Goal: Task Accomplishment & Management: Manage account settings

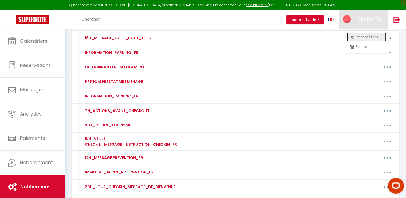
click at [357, 37] on link "Paramètres" at bounding box center [367, 37] width 40 height 9
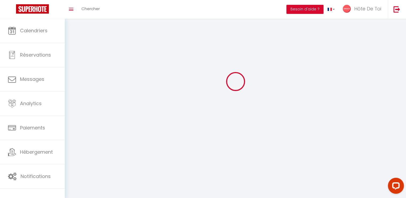
type input "Hôte De Toi"
type input "Conciergerie"
type input "0641450604"
type input "[STREET_ADDRESS][DEMOGRAPHIC_DATA]"
type input "10000"
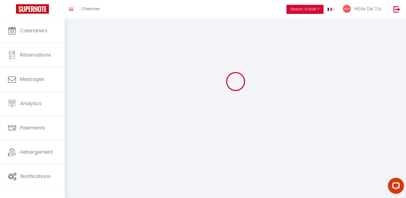
type input "[GEOGRAPHIC_DATA]"
select select "28"
type input "vZRKZRKtGqCdeFZcFLs4OBSYe"
type input "AF8eEIiRjMn655s60NEPiDAdt"
type input "[URL][DOMAIN_NAME]"
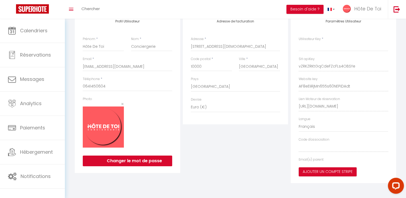
type input "vZRKZRKtGqCdeFZcFLs4OBSYe"
type input "AF8eEIiRjMn655s60NEPiDAdt"
type input "[URL][DOMAIN_NAME]"
select select "fr"
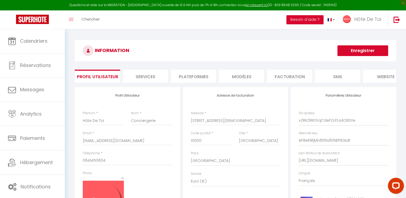
click at [198, 74] on li "Plateformes" at bounding box center [193, 76] width 45 height 13
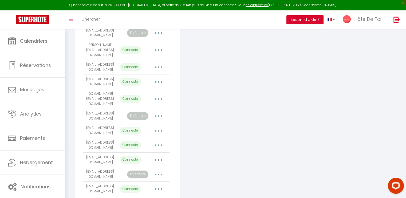
scroll to position [173, 0]
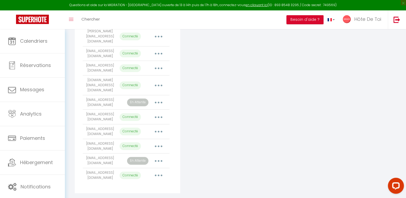
click at [70, 148] on div "INFORMATION Enregistrer Profil Utilisateur Services Plateformes MODÈLES Factura…" at bounding box center [235, 32] width 341 height 352
click at [115, 153] on td "fjrdufour@hotmail.fr" at bounding box center [100, 160] width 35 height 15
click at [103, 153] on td "fjrdufour@hotmail.fr" at bounding box center [100, 160] width 35 height 15
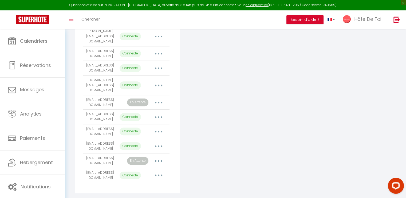
click at [103, 153] on td "fjrdufour@hotmail.fr" at bounding box center [100, 160] width 35 height 15
click at [97, 153] on td "fjrdufour@hotmail.fr" at bounding box center [100, 160] width 35 height 15
click at [76, 148] on div "Ajouter un compte Airbnb Email État Actions [EMAIL_ADDRESS][DOMAIN_NAME] Connec…" at bounding box center [127, 53] width 105 height 279
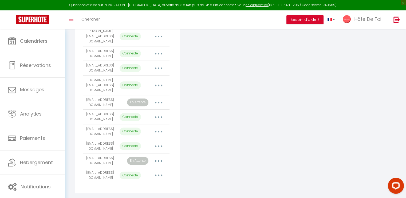
click at [99, 153] on td "fjrdufour@hotmail.fr" at bounding box center [100, 160] width 35 height 15
click at [91, 153] on td "fjrdufour@hotmail.fr" at bounding box center [100, 160] width 35 height 15
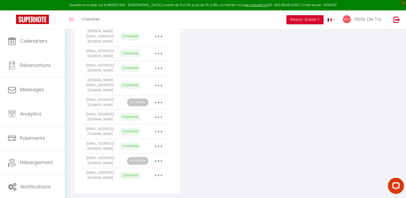
click at [91, 153] on td "fjrdufour@hotmail.fr" at bounding box center [100, 160] width 35 height 15
click at [70, 143] on div "INFORMATION Enregistrer Profil Utilisateur Services Plateformes MODÈLES Factura…" at bounding box center [235, 32] width 341 height 352
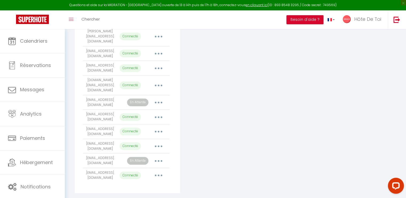
click at [100, 153] on td "fjrdufour@hotmail.fr" at bounding box center [100, 160] width 35 height 15
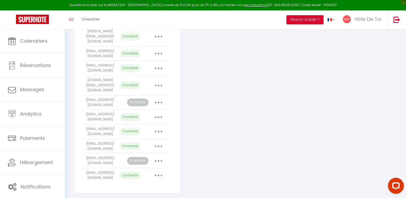
click at [100, 153] on td "fjrdufour@hotmail.fr" at bounding box center [100, 160] width 35 height 15
click at [237, 129] on div "Connecter Google Vacation Rentals" at bounding box center [236, 53] width 108 height 279
click at [100, 153] on td "fjrdufour@hotmail.fr" at bounding box center [100, 160] width 35 height 15
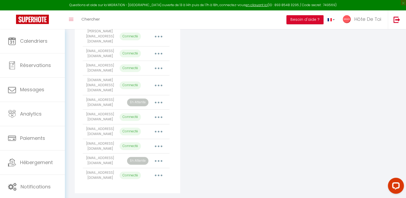
click at [100, 153] on td "fjrdufour@hotmail.fr" at bounding box center [100, 160] width 35 height 15
click at [76, 132] on div "Ajouter un compte Airbnb Email État Actions [EMAIL_ADDRESS][DOMAIN_NAME] Connec…" at bounding box center [127, 53] width 105 height 279
click at [66, 136] on div "INFORMATION Enregistrer Profil Utilisateur Services Plateformes MODÈLES Factura…" at bounding box center [235, 32] width 341 height 352
click at [103, 157] on td "fjrdufour@hotmail.fr" at bounding box center [100, 160] width 35 height 15
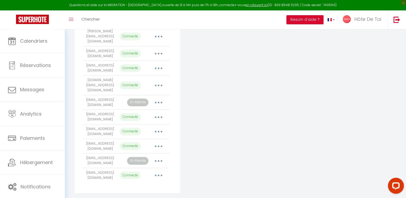
click at [103, 157] on td "fjrdufour@hotmail.fr" at bounding box center [100, 160] width 35 height 15
click at [71, 135] on div "INFORMATION Enregistrer Profil Utilisateur Services Plateformes MODÈLES Factura…" at bounding box center [235, 31] width 328 height 328
click at [69, 141] on div "INFORMATION Enregistrer Profil Utilisateur Services Plateformes MODÈLES Factura…" at bounding box center [235, 32] width 341 height 352
click at [103, 156] on td "fjrdufour@hotmail.fr" at bounding box center [100, 160] width 35 height 15
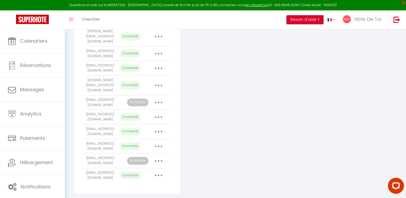
click at [103, 156] on td "fjrdufour@hotmail.fr" at bounding box center [100, 160] width 35 height 15
click at [74, 96] on div "Ajouter un compte Airbnb Email État Actions [EMAIL_ADDRESS][DOMAIN_NAME] Connec…" at bounding box center [127, 53] width 108 height 279
click at [100, 153] on td "fjrdufour@hotmail.fr" at bounding box center [100, 160] width 35 height 15
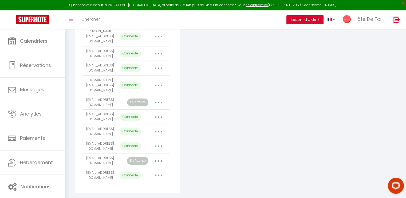
click at [100, 153] on td "fjrdufour@hotmail.fr" at bounding box center [100, 160] width 35 height 15
click at [179, 110] on div "Ajouter un compte Airbnb Email État Actions [EMAIL_ADDRESS][DOMAIN_NAME] Connec…" at bounding box center [127, 53] width 105 height 279
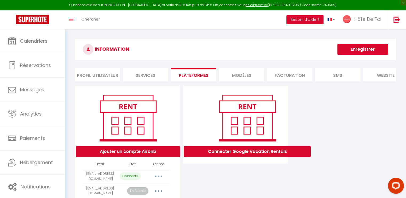
scroll to position [0, 0]
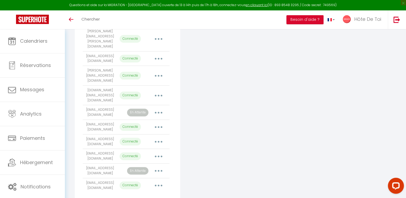
click at [108, 164] on td "fjrdufour@hotmail.fr" at bounding box center [100, 171] width 35 height 15
copy tr "fjrdufour@hotmail.fr"
click at [243, 116] on div "Connecter Google Vacation Rentals" at bounding box center [236, 58] width 108 height 289
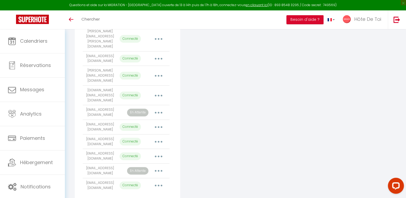
click at [158, 170] on icon "button" at bounding box center [159, 171] width 2 height 2
click at [200, 149] on div "Connecter Google Vacation Rentals" at bounding box center [236, 58] width 108 height 289
click at [102, 164] on td "fjrdufour@hotmail.fr" at bounding box center [100, 171] width 35 height 15
drag, startPoint x: 102, startPoint y: 152, endPoint x: 102, endPoint y: 149, distance: 3.5
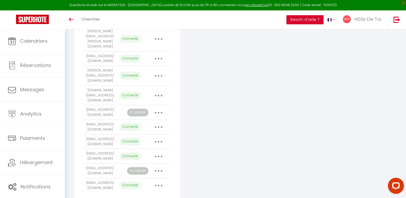
click at [102, 164] on td "fjrdufour@hotmail.fr" at bounding box center [100, 171] width 35 height 15
click at [215, 78] on div "Connecter Google Vacation Rentals" at bounding box center [236, 58] width 108 height 289
click at [157, 167] on button "button" at bounding box center [158, 171] width 15 height 9
click at [116, 188] on link "Supprimer" at bounding box center [134, 192] width 59 height 9
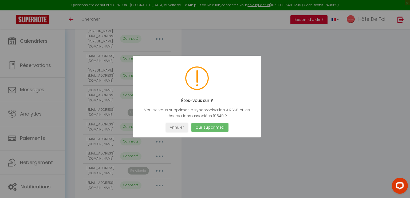
click at [201, 124] on button "Oui, supprimez!" at bounding box center [209, 127] width 37 height 9
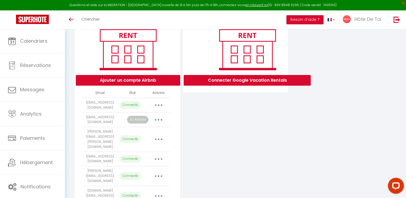
scroll to position [58, 0]
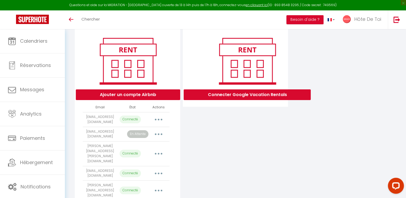
click at [159, 121] on button "button" at bounding box center [158, 119] width 15 height 9
click at [207, 145] on div "Connecter Google Vacation Rentals" at bounding box center [236, 166] width 108 height 275
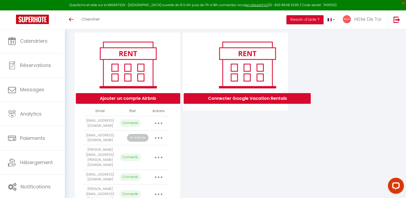
scroll to position [54, 0]
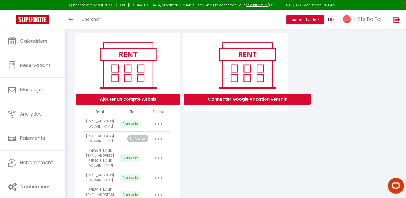
click at [159, 125] on icon "button" at bounding box center [159, 124] width 2 height 2
click at [301, 155] on div "Ajouter un compte Airbnb Email État Actions [EMAIL_ADDRESS][DOMAIN_NAME] Connec…" at bounding box center [235, 170] width 324 height 275
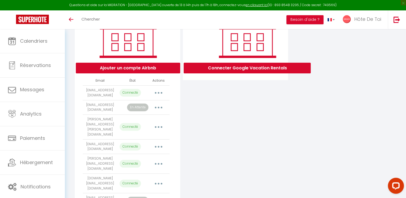
scroll to position [78, 0]
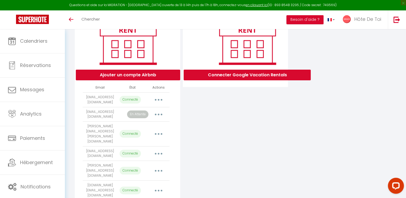
click at [159, 101] on button "button" at bounding box center [158, 100] width 15 height 9
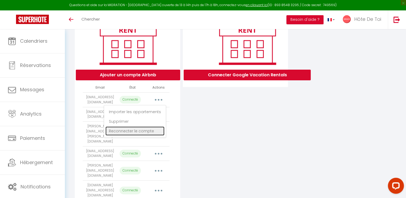
click at [129, 135] on link "Reconnecter le compte" at bounding box center [134, 131] width 59 height 9
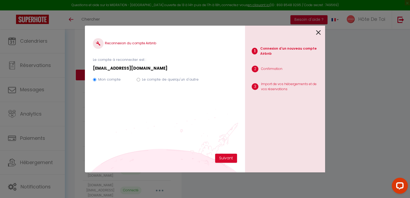
click at [137, 80] on input "Le compte de quelqu'un d'autre" at bounding box center [138, 79] width 3 height 3
radio input "true"
radio input "false"
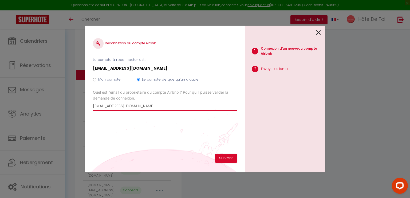
click at [117, 109] on input "[EMAIL_ADDRESS][DOMAIN_NAME]" at bounding box center [165, 106] width 144 height 10
click at [127, 106] on input "fdufour@citadel-sa.com" at bounding box center [165, 106] width 144 height 10
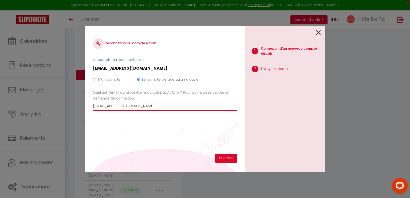
type input "fdufour@citadel-sa.com"
click at [155, 128] on div "Reconnexion du compte Airbnb Le compte à reconnecter est : conciergerie@hotedet…" at bounding box center [165, 94] width 144 height 120
click at [125, 107] on input "fdufour@citadel-sa.com" at bounding box center [165, 106] width 144 height 10
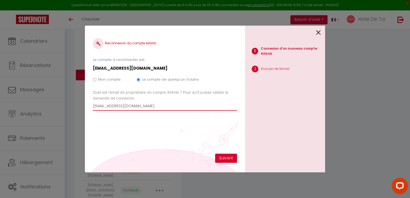
click at [125, 107] on input "fdufour@citadel-sa.com" at bounding box center [165, 106] width 144 height 10
click at [226, 157] on button "Suivant" at bounding box center [226, 158] width 22 height 9
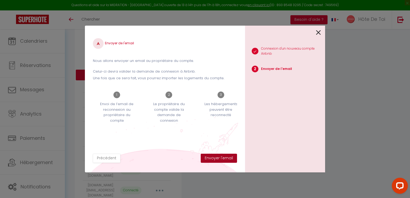
click at [226, 157] on button "Envoyer l'email" at bounding box center [219, 158] width 36 height 9
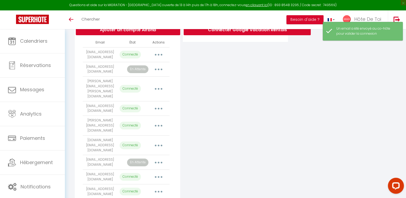
scroll to position [173, 0]
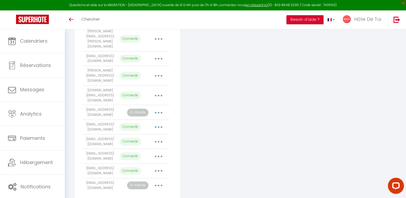
click at [239, 115] on div "Connecter Google Vacation Rentals" at bounding box center [236, 58] width 108 height 289
click at [158, 185] on icon "button" at bounding box center [159, 186] width 2 height 2
click at [103, 178] on td "fdufour@citadel-sa.com" at bounding box center [100, 185] width 35 height 15
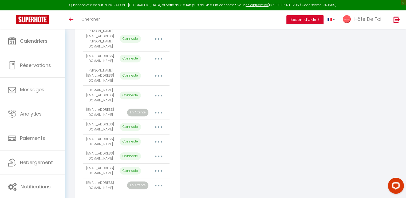
copy tr "fdufour@citadel-sa.com"
click at [156, 181] on button "button" at bounding box center [158, 185] width 15 height 9
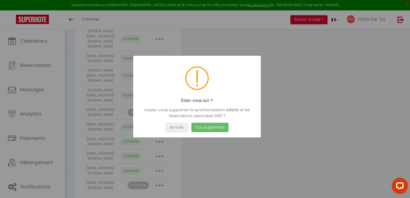
click at [212, 129] on button "Oui, supprimez!" at bounding box center [209, 127] width 37 height 9
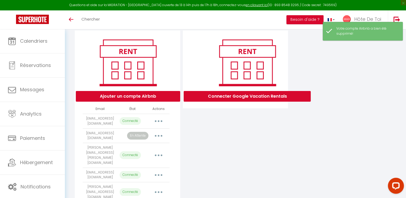
scroll to position [55, 0]
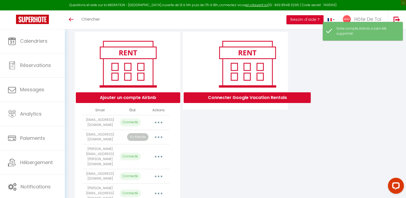
click at [159, 125] on button "button" at bounding box center [158, 122] width 15 height 9
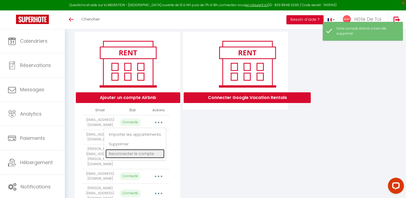
click at [126, 157] on link "Reconnecter le compte" at bounding box center [134, 153] width 59 height 9
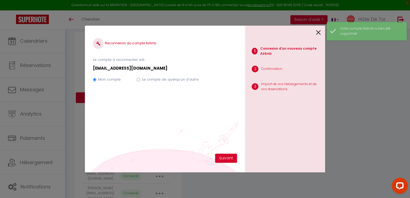
click at [137, 78] on input "Le compte de quelqu'un d'autre" at bounding box center [138, 79] width 3 height 3
radio input "true"
radio input "false"
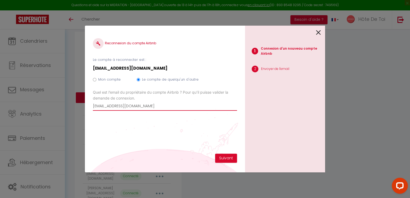
click at [132, 107] on input "[EMAIL_ADDRESS][DOMAIN_NAME]" at bounding box center [165, 106] width 144 height 10
paste input "fdufour@citadel-sa"
click at [123, 106] on input "fdufour@citadel-sa.com" at bounding box center [165, 106] width 144 height 10
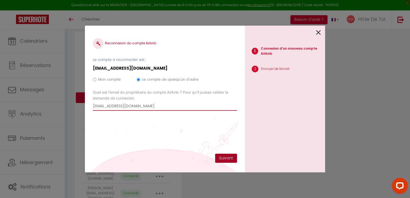
type input "[EMAIL_ADDRESS][DOMAIN_NAME]"
click at [224, 159] on button "Suivant" at bounding box center [226, 158] width 22 height 9
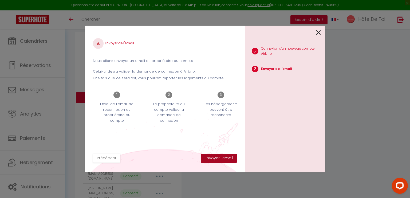
click at [214, 157] on button "Envoyer l'email" at bounding box center [219, 158] width 36 height 9
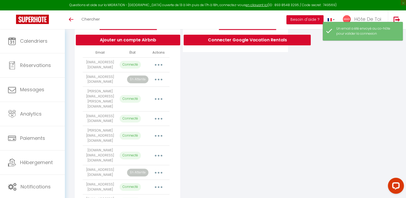
scroll to position [173, 0]
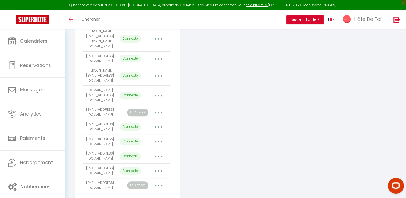
click at [246, 133] on div "Connecter Google Vacation Rentals" at bounding box center [236, 58] width 108 height 289
click at [231, 96] on div "Connecter Google Vacation Rentals" at bounding box center [236, 58] width 108 height 289
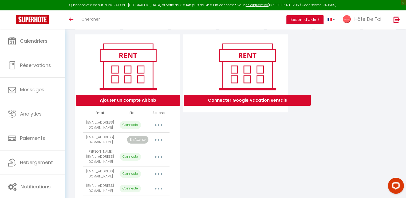
scroll to position [173, 0]
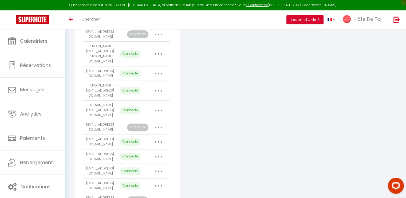
scroll to position [173, 0]
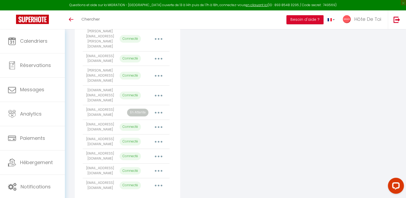
click at [218, 95] on div "Connecter Google Vacation Rentals" at bounding box center [236, 58] width 108 height 289
click at [235, 93] on div "Connecter Google Vacation Rentals" at bounding box center [236, 58] width 108 height 289
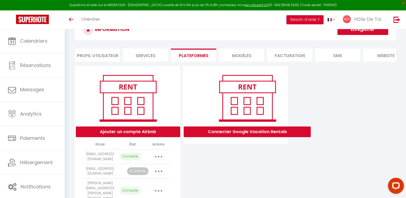
scroll to position [0, 0]
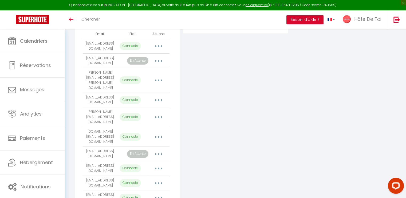
scroll to position [173, 0]
